Goal: Information Seeking & Learning: Find specific page/section

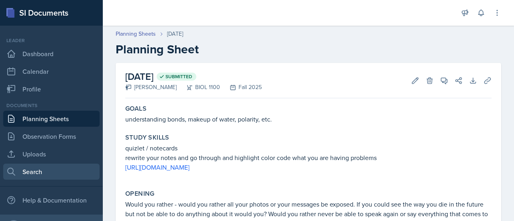
click at [41, 171] on link "Search" at bounding box center [51, 172] width 96 height 16
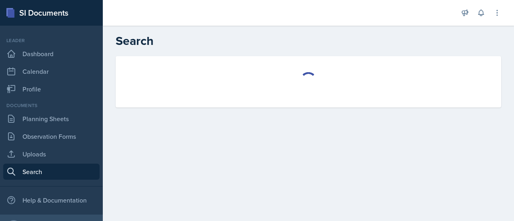
select select "all"
select select "1"
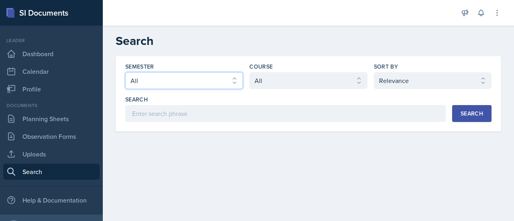
click at [204, 85] on select "Select semester All Fall 2025 Spring 2025 Fall 2024 Spring 2024 Fall 2023 Sprin…" at bounding box center [184, 80] width 118 height 17
select select "986fdc3e-2246-4ffd-9cb8-78666de4ebed"
click at [125, 72] on select "Select semester All Fall 2025 Spring 2025 Fall 2024 Spring 2024 Fall 2023 Sprin…" at bounding box center [184, 80] width 118 height 17
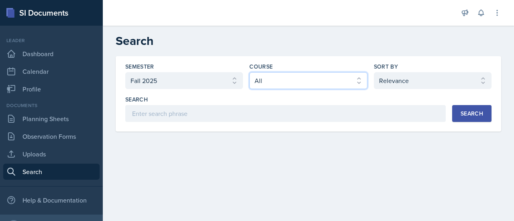
click at [300, 79] on select "Select course All ACCT 3101 ACCT 3102 ASTR 1000 BIOL 1100 BIOL 1107 BIOL 1108 B…" at bounding box center [308, 80] width 118 height 17
select select "0962fe08-ee06-47f9-81f7-2fff629c3db1"
click at [249, 72] on select "Select course All ACCT 3101 ACCT 3102 ASTR 1000 BIOL 1100 BIOL 1107 BIOL 1108 B…" at bounding box center [308, 80] width 118 height 17
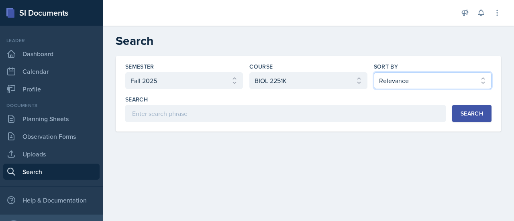
click at [419, 81] on select "Select sort by Relevance Document Date (Asc) Document Date (Desc)" at bounding box center [433, 80] width 118 height 17
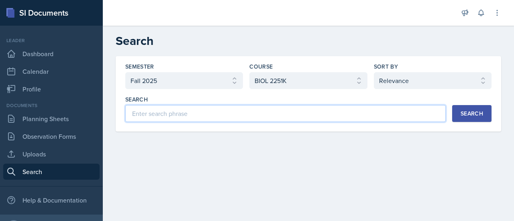
click at [289, 114] on input at bounding box center [285, 113] width 320 height 17
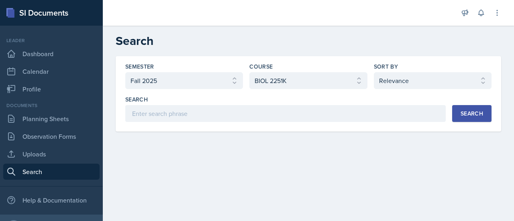
click at [481, 112] on div "Search" at bounding box center [471, 113] width 22 height 6
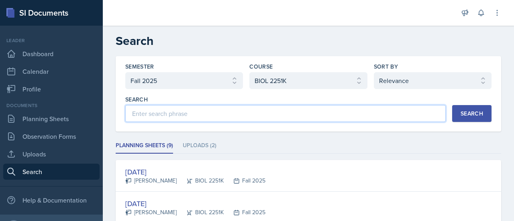
click at [381, 108] on input at bounding box center [285, 113] width 320 height 17
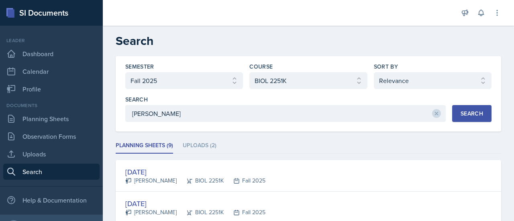
click at [475, 112] on div "Search" at bounding box center [471, 113] width 22 height 6
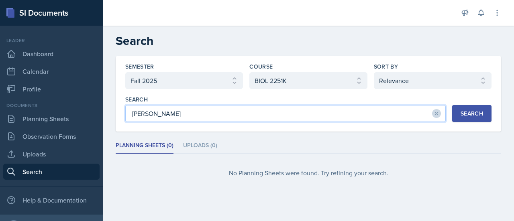
click at [362, 118] on input "[PERSON_NAME]" at bounding box center [285, 113] width 320 height 17
type input "e"
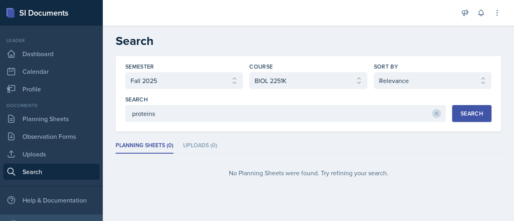
click at [480, 113] on div "Search" at bounding box center [471, 113] width 22 height 6
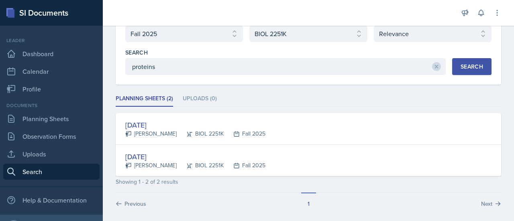
scroll to position [52, 0]
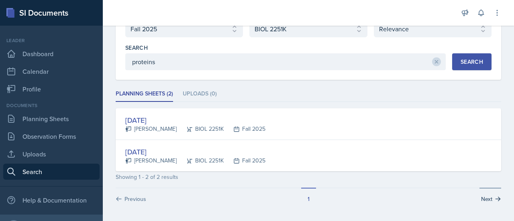
click at [486, 199] on button "Next" at bounding box center [490, 195] width 22 height 15
click at [486, 195] on button "Next" at bounding box center [490, 195] width 22 height 15
click at [327, 194] on div "Next" at bounding box center [408, 195] width 185 height 15
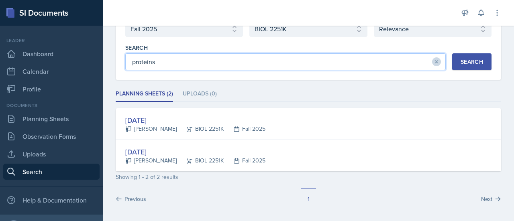
click at [248, 57] on input "proteins" at bounding box center [285, 61] width 320 height 17
type input "p"
type input "exam"
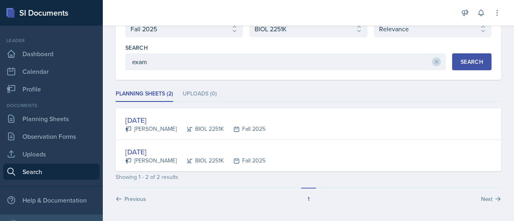
click at [463, 66] on button "Search" at bounding box center [471, 61] width 39 height 17
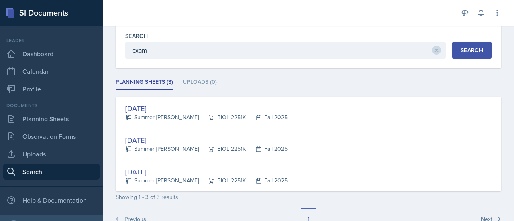
scroll to position [64, 0]
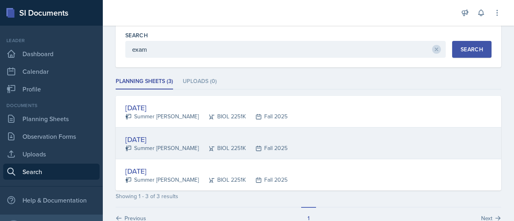
click at [145, 135] on div "[DATE]" at bounding box center [206, 139] width 162 height 11
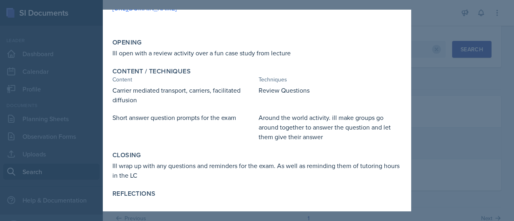
scroll to position [87, 0]
click at [433, 65] on div at bounding box center [257, 110] width 514 height 221
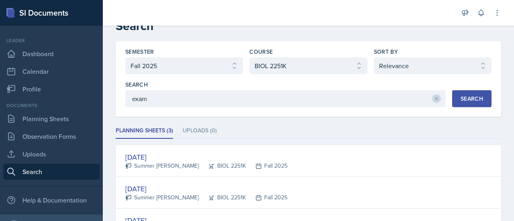
scroll to position [14, 0]
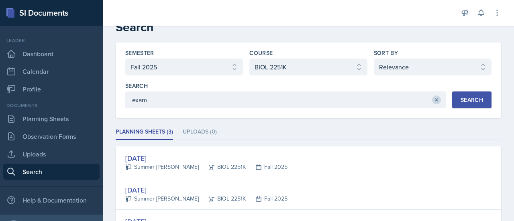
click at [433, 101] on icon at bounding box center [436, 100] width 6 height 6
click at [455, 103] on button "Search" at bounding box center [471, 99] width 39 height 17
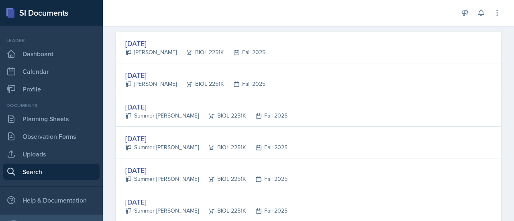
scroll to position [0, 0]
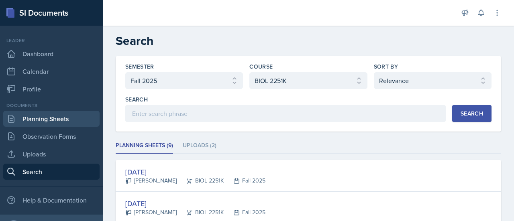
click at [49, 118] on link "Planning Sheets" at bounding box center [51, 119] width 96 height 16
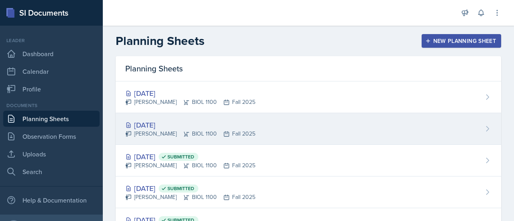
click at [148, 121] on div "[DATE]" at bounding box center [190, 125] width 130 height 11
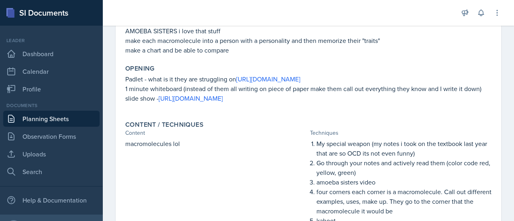
scroll to position [128, 0]
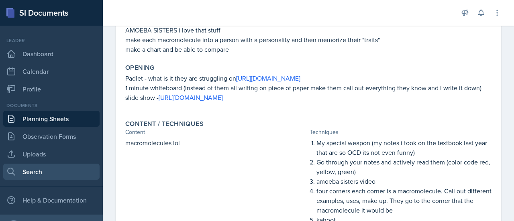
click at [36, 169] on link "Search" at bounding box center [51, 172] width 96 height 16
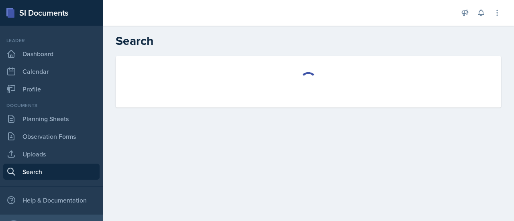
select select "all"
select select "1"
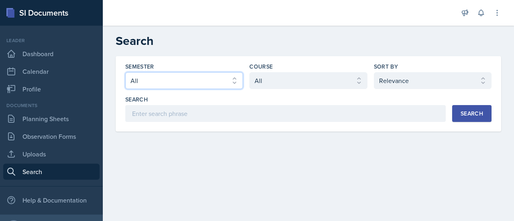
click at [230, 76] on select "Select semester All Fall 2025 Spring 2025 Fall 2024 Spring 2024 Fall 2023 Sprin…" at bounding box center [184, 80] width 118 height 17
select select "986fdc3e-2246-4ffd-9cb8-78666de4ebed"
click at [125, 72] on select "Select semester All Fall 2025 Spring 2025 Fall 2024 Spring 2024 Fall 2023 Sprin…" at bounding box center [184, 80] width 118 height 17
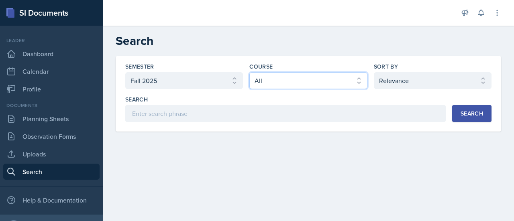
click at [274, 78] on select "Select course All ACCT 3101 ACCT 3102 ASTR 1000 BIOL 1100 BIOL 1107 BIOL 1108 B…" at bounding box center [308, 80] width 118 height 17
select select "0962fe08-ee06-47f9-81f7-2fff629c3db1"
click at [249, 72] on select "Select course All ACCT 3101 ACCT 3102 ASTR 1000 BIOL 1100 BIOL 1107 BIOL 1108 B…" at bounding box center [308, 80] width 118 height 17
click at [466, 115] on div "Search" at bounding box center [471, 113] width 22 height 6
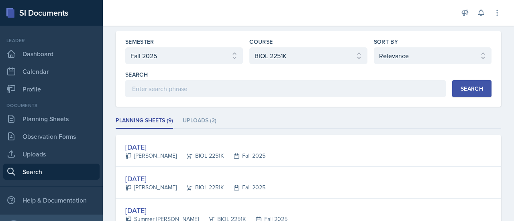
scroll to position [26, 0]
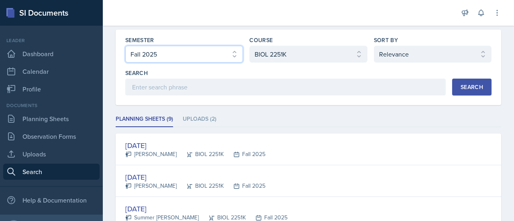
click at [227, 51] on select "Select semester All Fall 2025 Spring 2025 Fall 2024 Spring 2024 Fall 2023 Sprin…" at bounding box center [184, 54] width 118 height 17
select select "e7b6c66a-987a-4ab3-92d3-5526cc86007b"
click at [125, 46] on select "Select semester All Fall 2025 Spring 2025 Fall 2024 Spring 2024 Fall 2023 Sprin…" at bounding box center [184, 54] width 118 height 17
click at [222, 53] on select "Select semester All Fall 2025 Spring 2025 Fall 2024 Spring 2024 Fall 2023 Sprin…" at bounding box center [184, 54] width 118 height 17
click at [282, 71] on div "Search" at bounding box center [285, 73] width 320 height 8
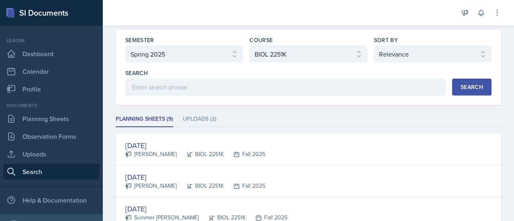
click at [460, 87] on div "Search" at bounding box center [471, 87] width 22 height 6
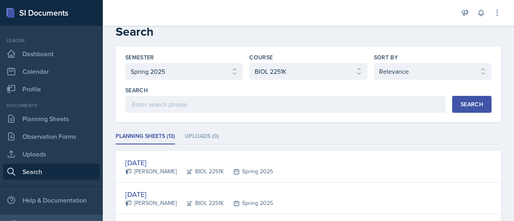
scroll to position [0, 0]
